Goal: Task Accomplishment & Management: Complete application form

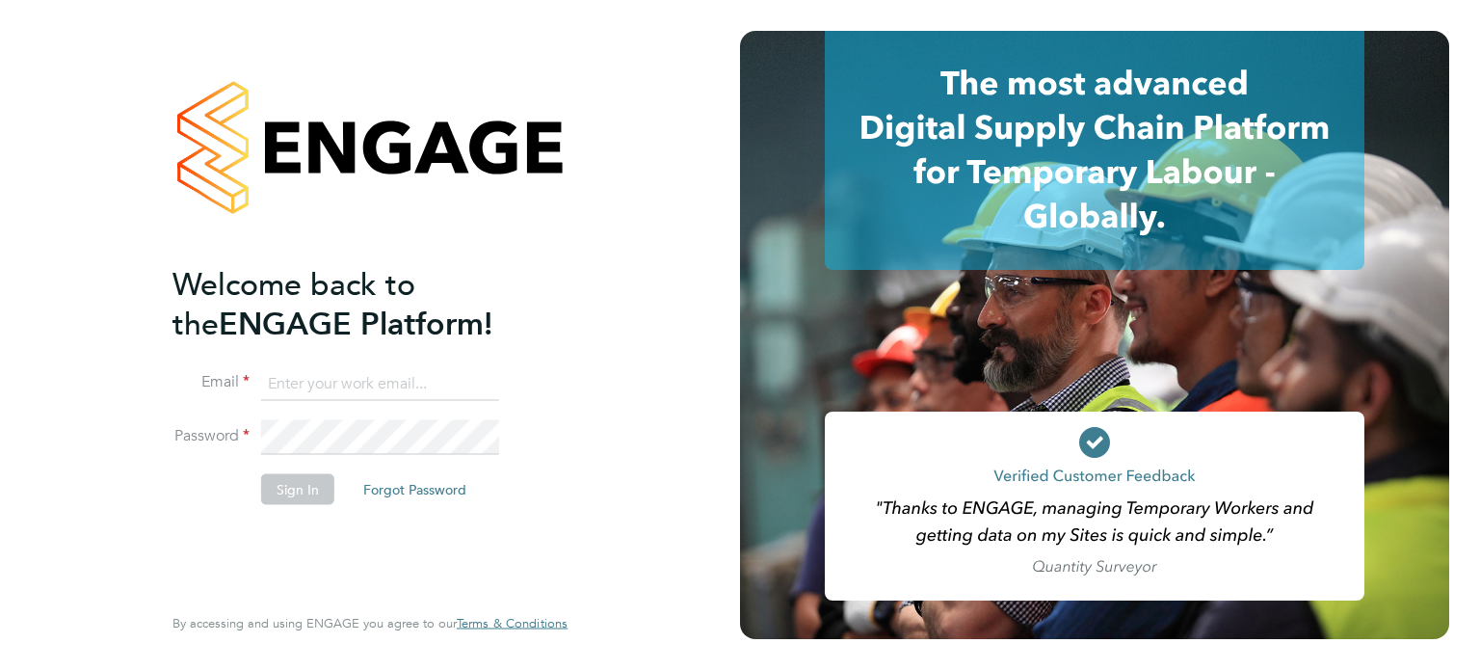
click at [357, 390] on input at bounding box center [380, 383] width 238 height 35
type input "ben.carlisle@tutanota.com"
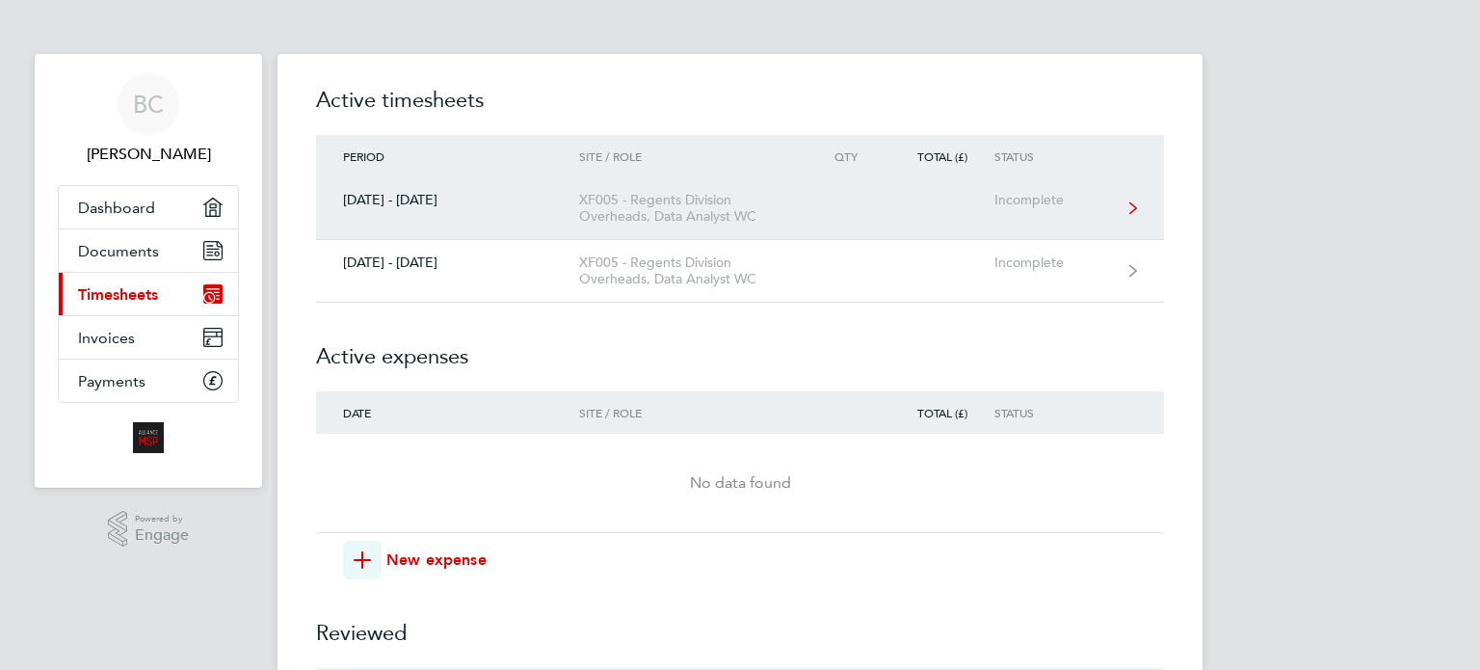
click at [490, 219] on link "[DATE] - [DATE] XF005 - Regents Division Overheads, Data Analyst WC Incomplete" at bounding box center [740, 208] width 848 height 63
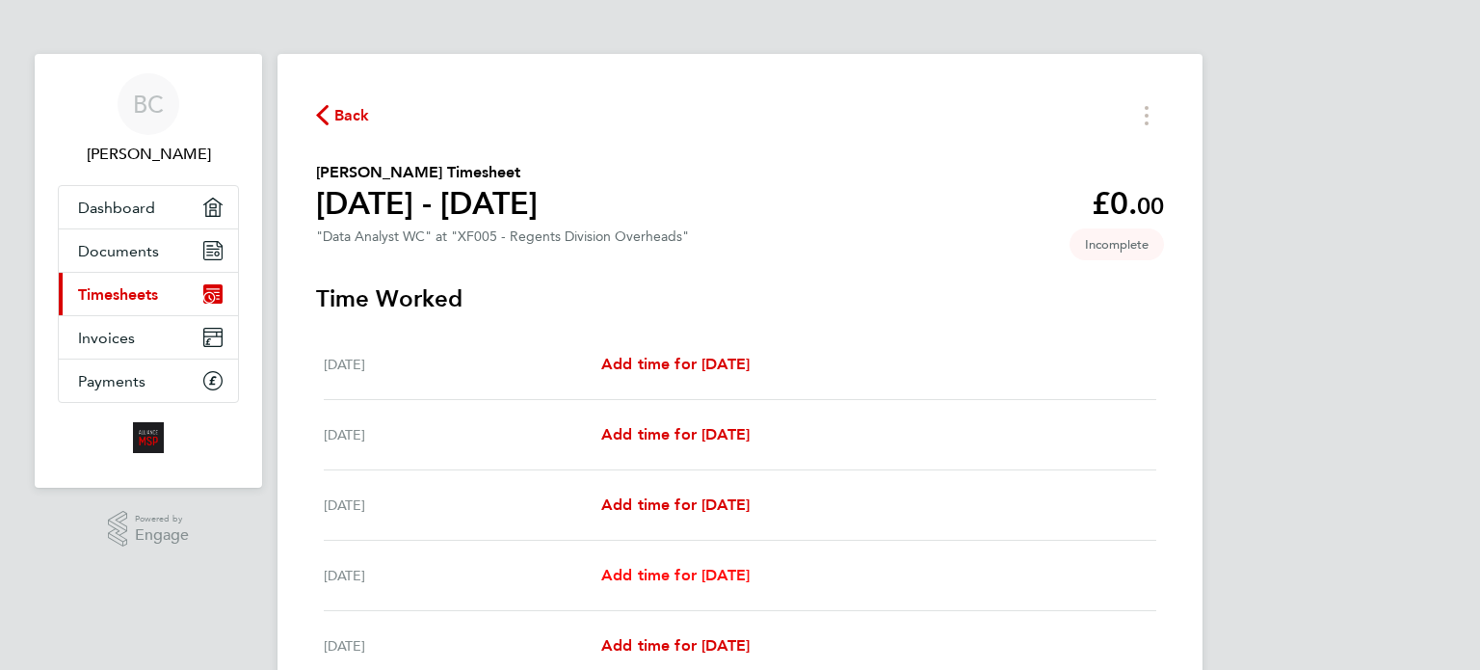
click at [678, 575] on span "Add time for [DATE]" at bounding box center [675, 575] width 148 height 18
select select "30"
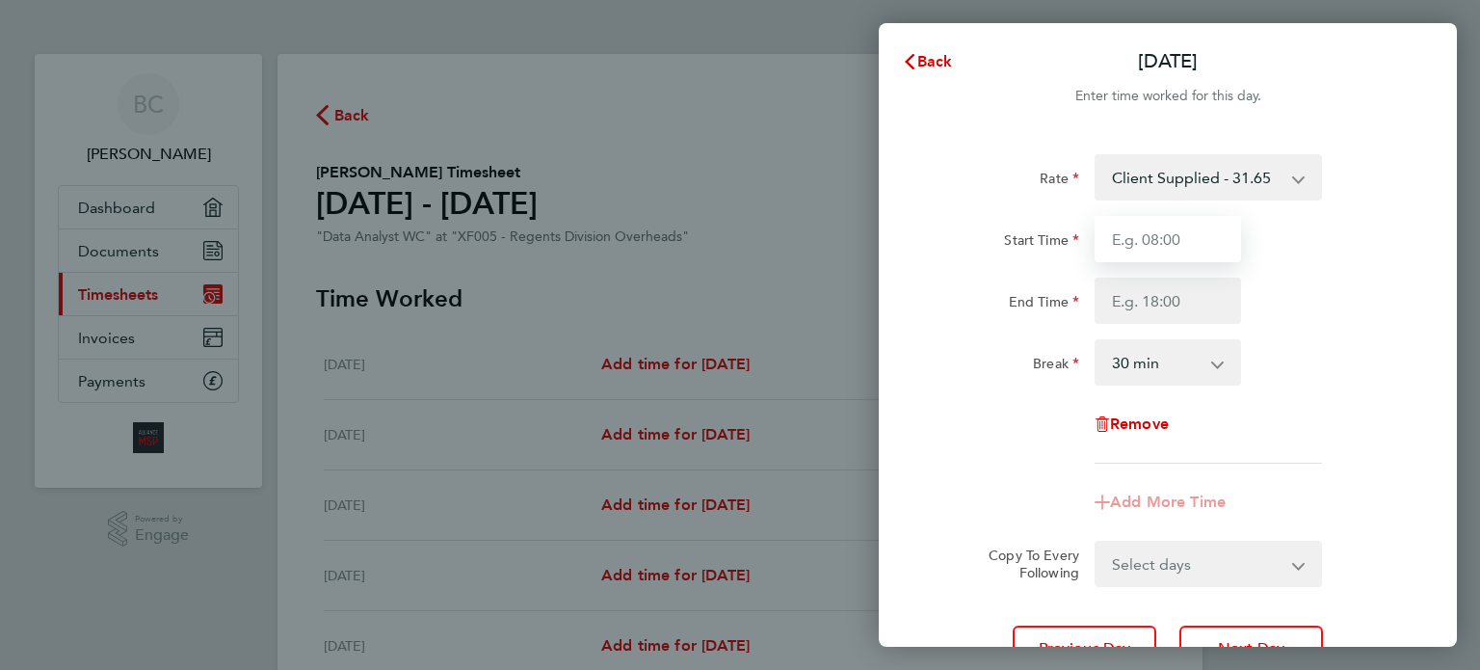
click at [1142, 242] on input "Start Time" at bounding box center [1168, 239] width 146 height 46
type input "09:00"
click at [1128, 311] on input "End Time" at bounding box center [1168, 301] width 146 height 46
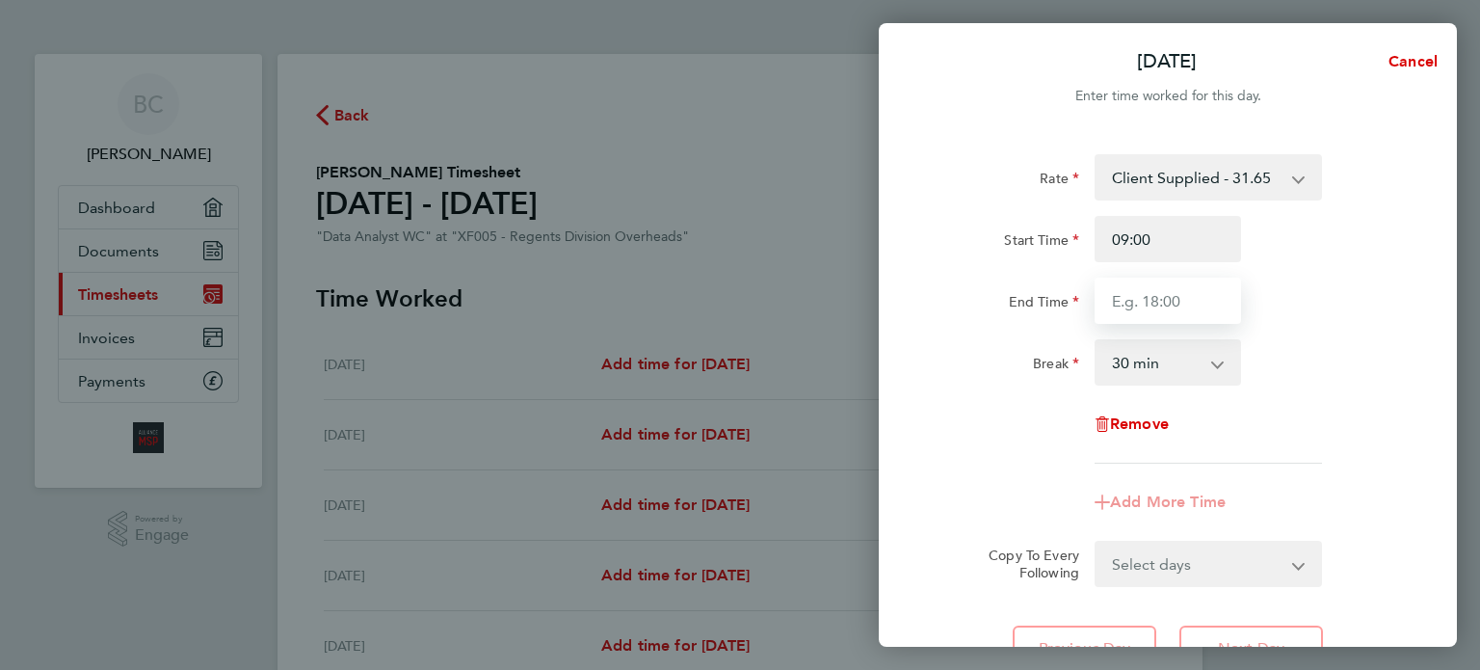
type input "17:00"
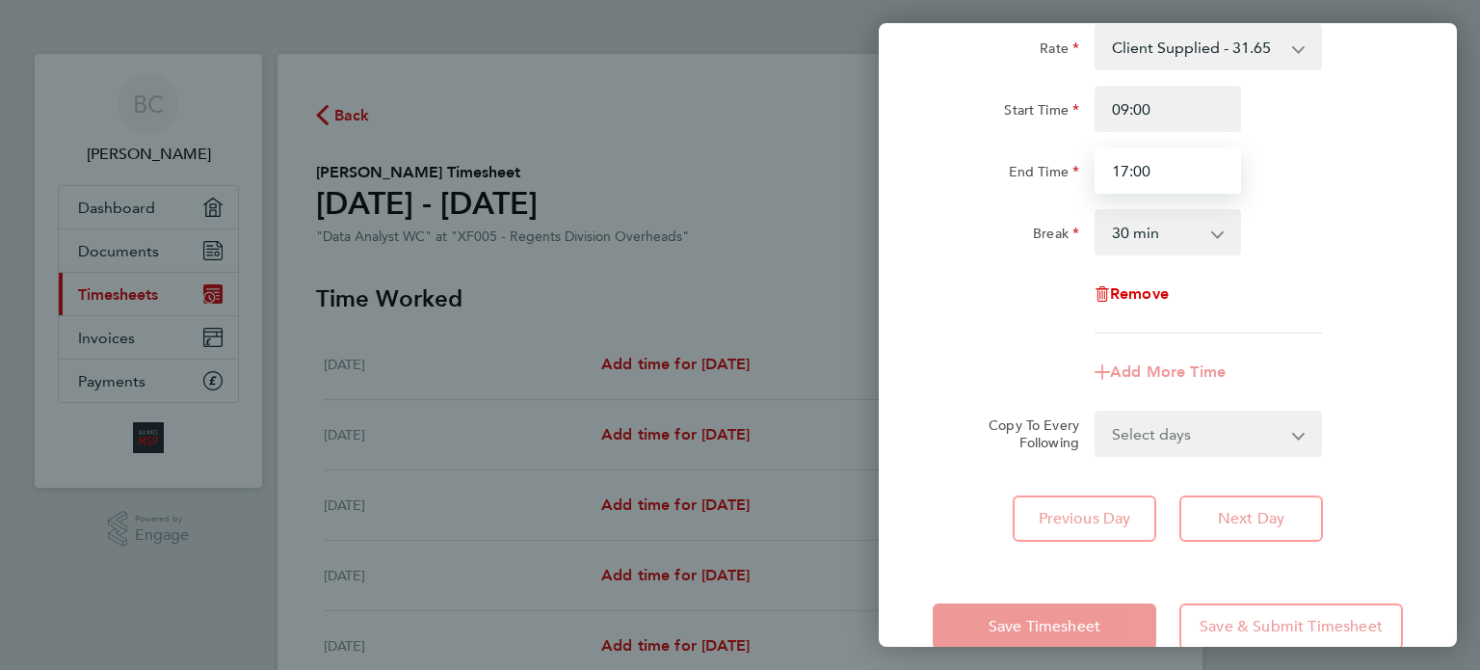
scroll to position [170, 0]
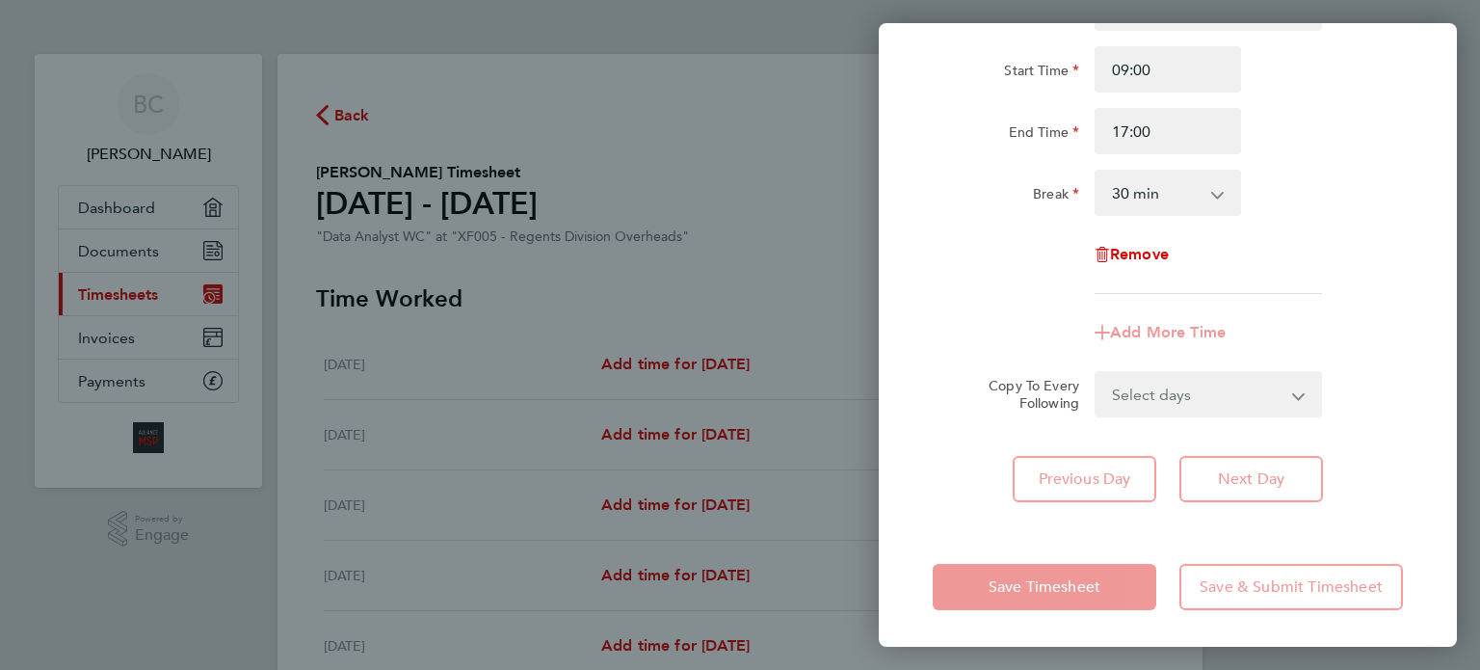
click at [1218, 408] on select "Select days Day [DATE] [DATE] [DATE]" at bounding box center [1198, 394] width 202 height 42
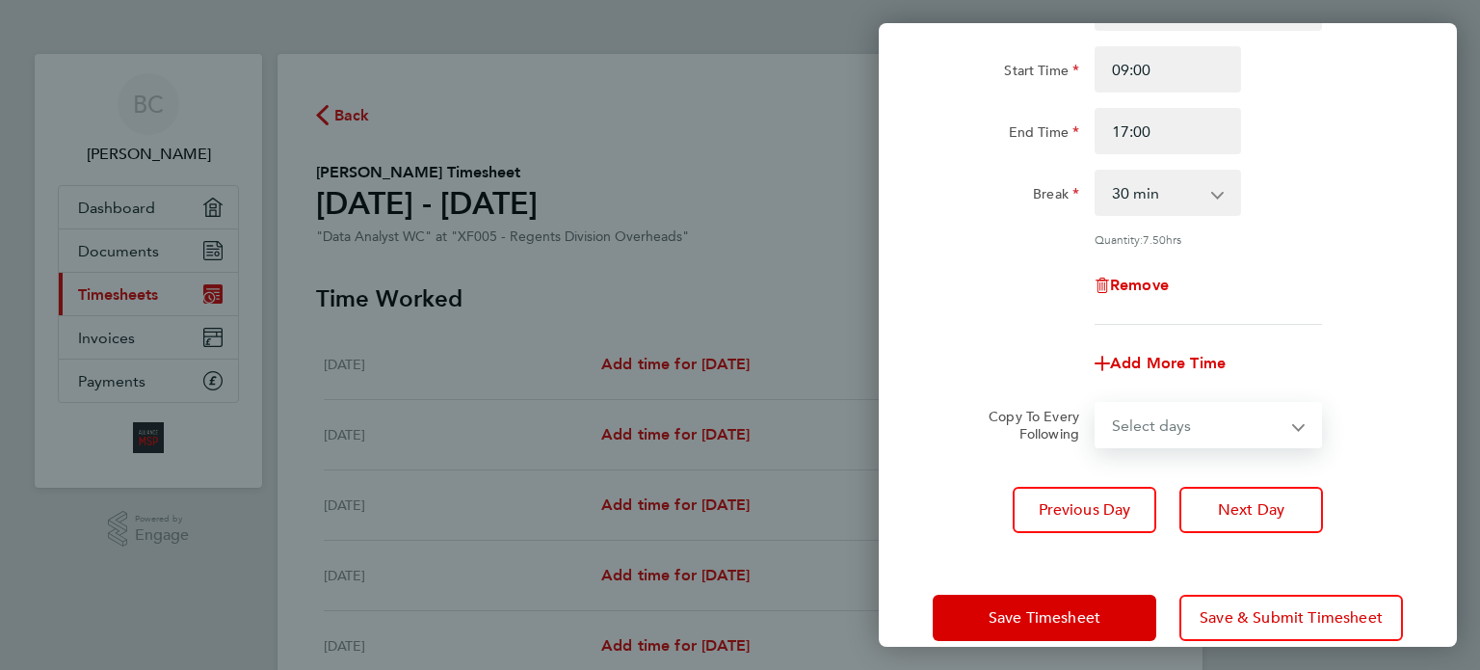
select select "DAY"
click at [1097, 404] on select "Select days Day [DATE] [DATE] [DATE]" at bounding box center [1198, 425] width 202 height 42
select select "[DATE]"
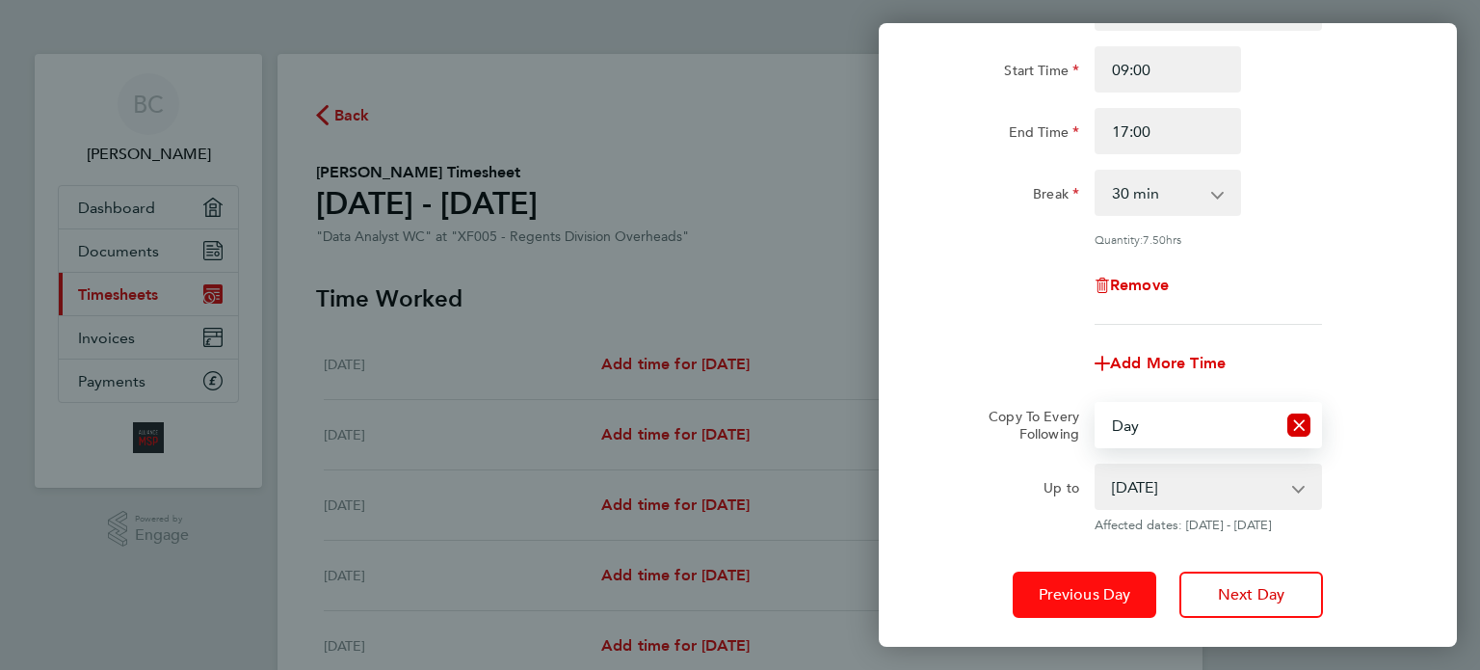
scroll to position [284, 0]
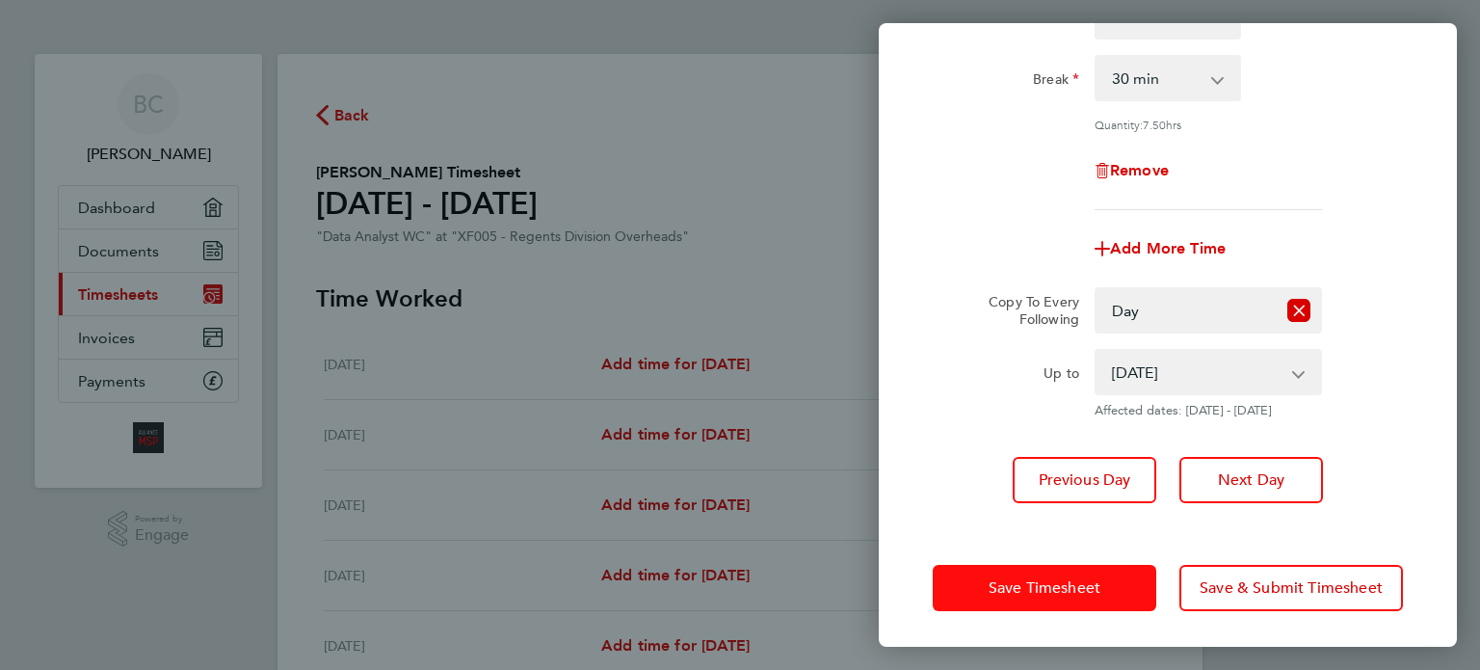
click at [1098, 591] on span "Save Timesheet" at bounding box center [1045, 587] width 112 height 19
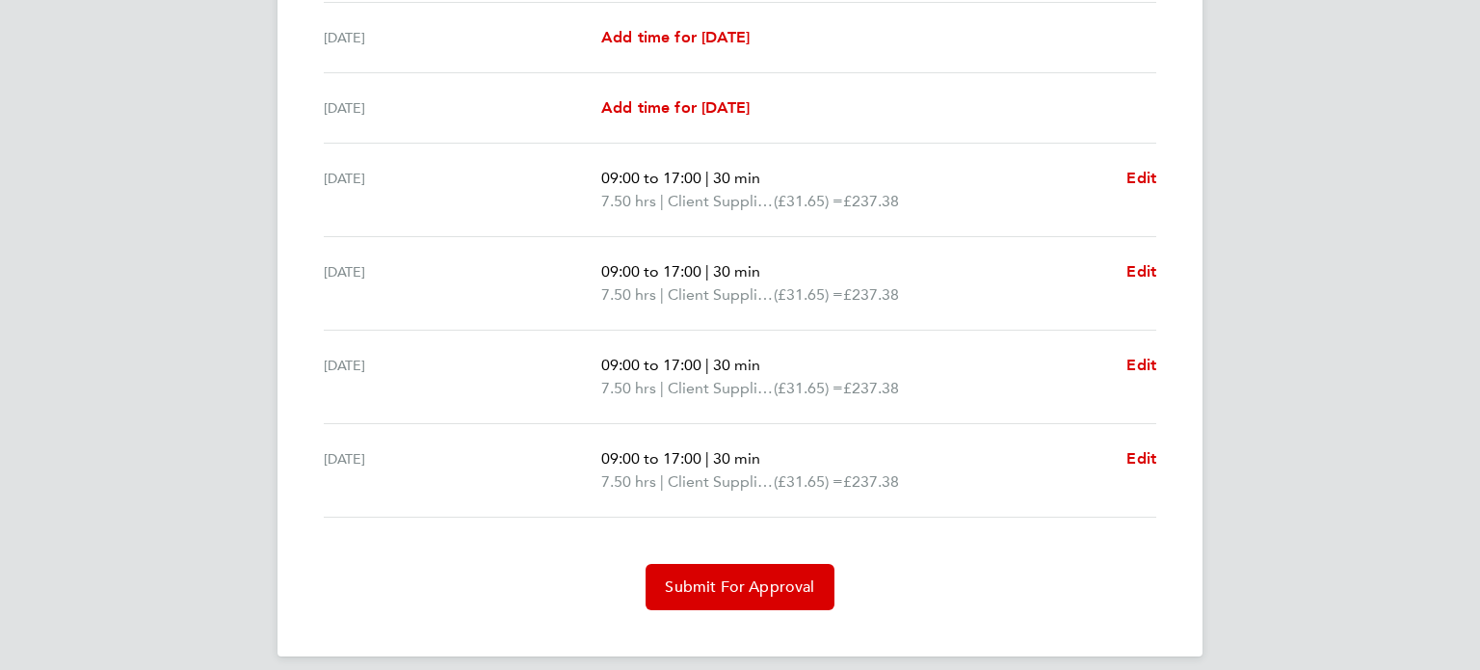
scroll to position [621, 0]
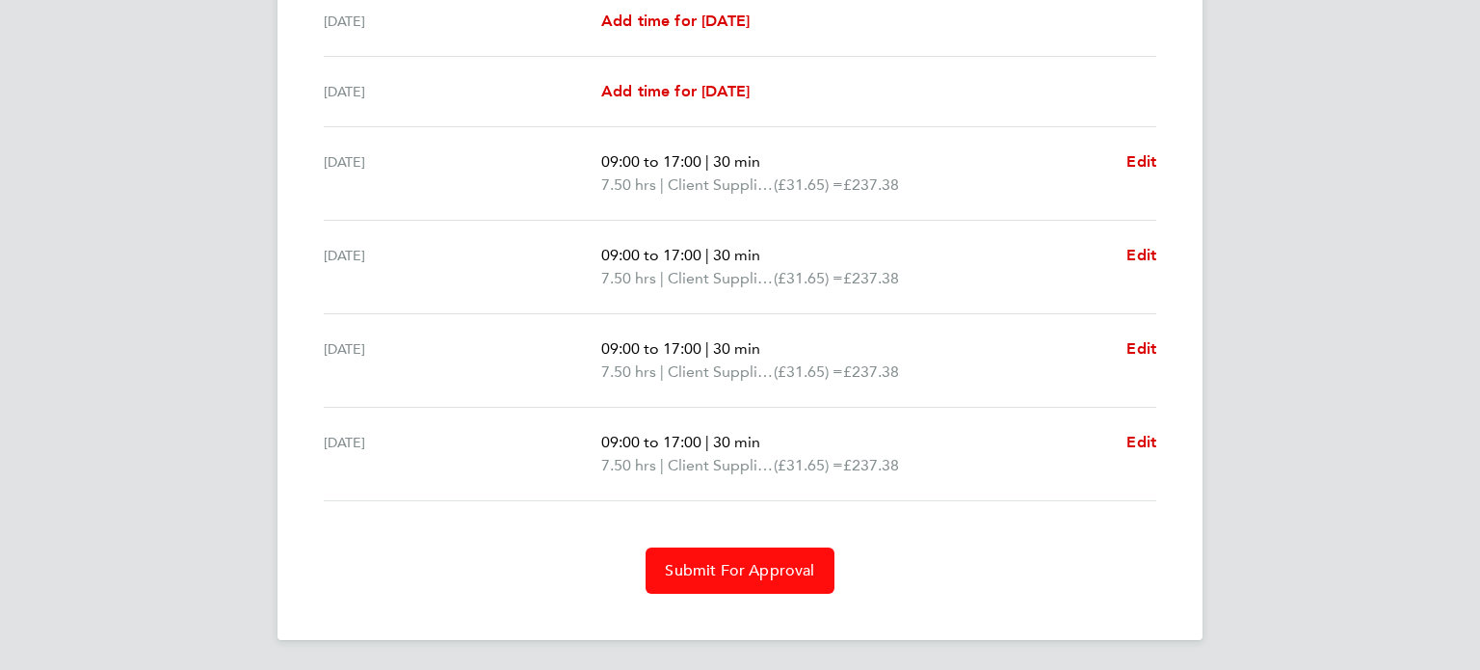
click at [782, 567] on span "Submit For Approval" at bounding box center [739, 570] width 149 height 19
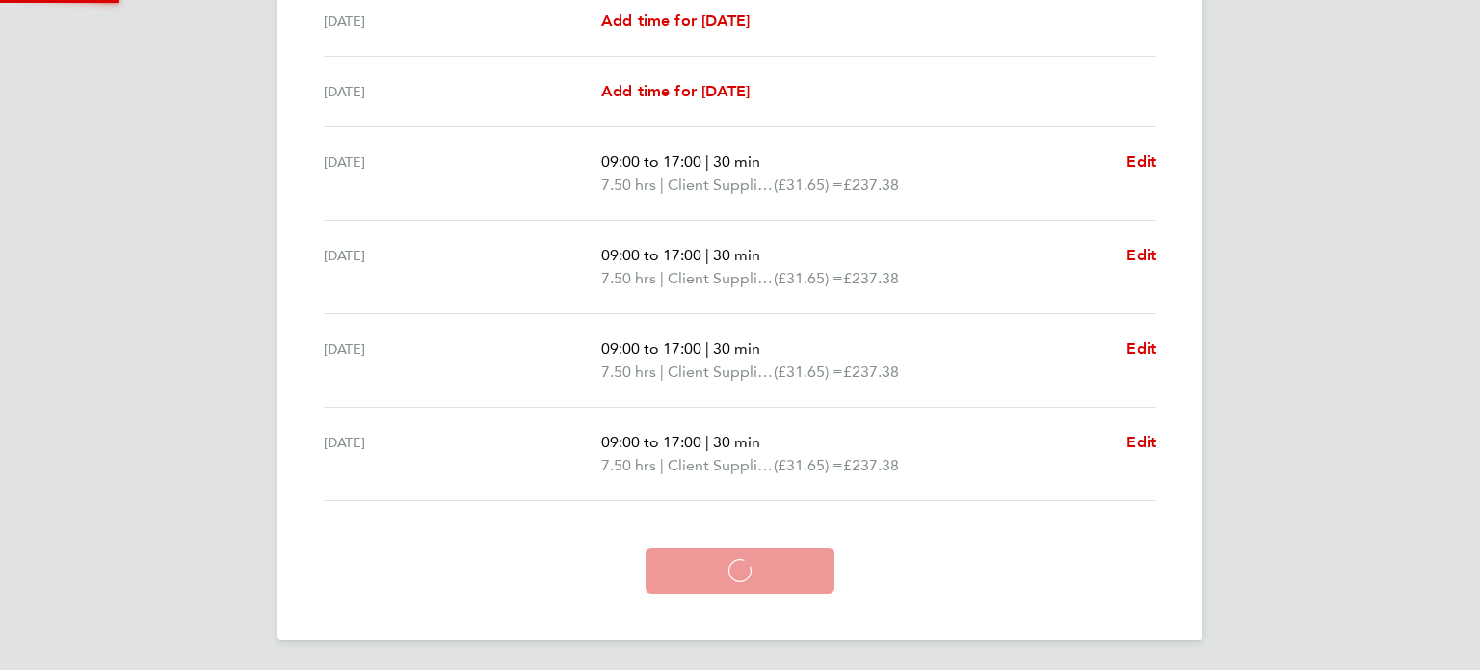
scroll to position [528, 0]
